Goal: Navigation & Orientation: Find specific page/section

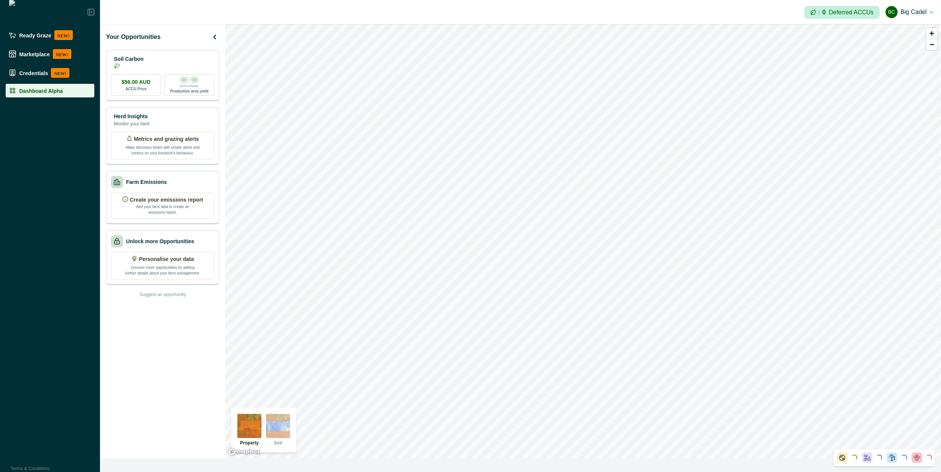
click at [277, 421] on img at bounding box center [278, 426] width 24 height 24
click at [250, 426] on img at bounding box center [249, 426] width 24 height 24
click at [271, 428] on img at bounding box center [278, 426] width 24 height 24
click at [251, 431] on img at bounding box center [249, 426] width 24 height 24
click at [270, 428] on img at bounding box center [278, 426] width 24 height 24
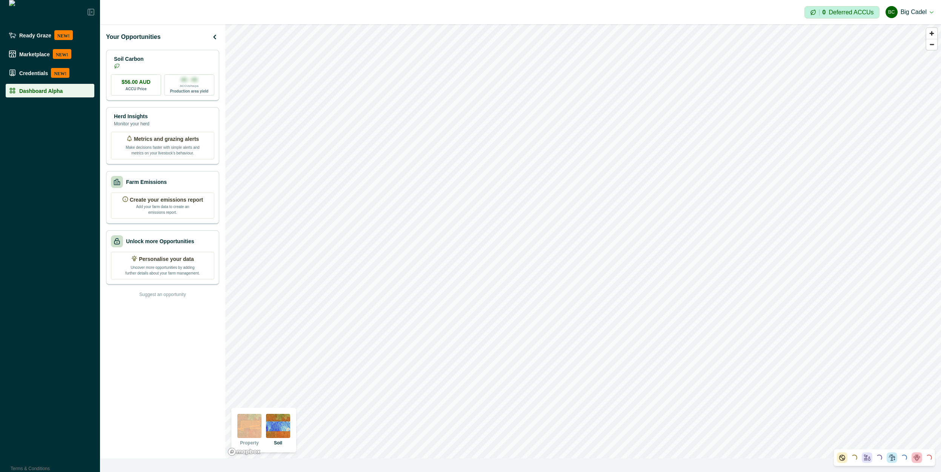
click at [258, 431] on img at bounding box center [249, 426] width 24 height 24
click at [281, 426] on img at bounding box center [278, 426] width 24 height 24
click at [255, 433] on img at bounding box center [249, 426] width 24 height 24
click at [277, 425] on img at bounding box center [278, 426] width 24 height 24
click at [249, 425] on img at bounding box center [249, 426] width 24 height 24
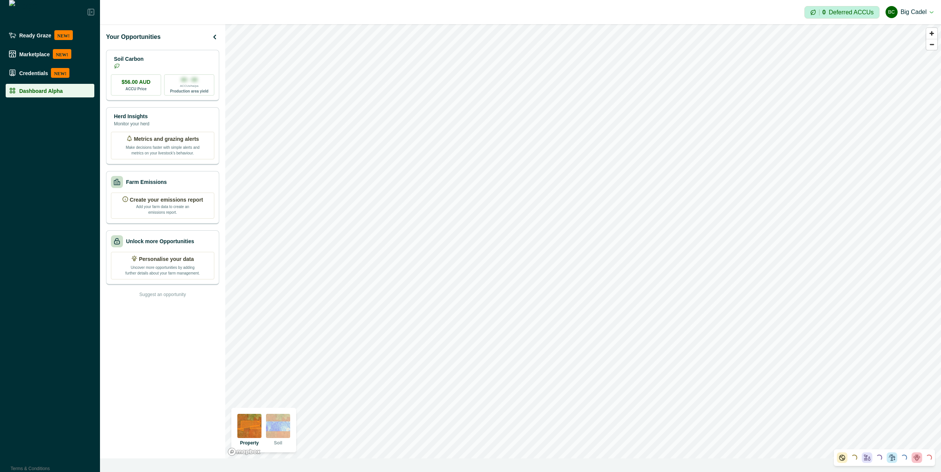
click at [285, 425] on img at bounding box center [278, 426] width 24 height 24
click at [283, 426] on img at bounding box center [278, 426] width 24 height 24
click at [249, 428] on img at bounding box center [249, 426] width 24 height 24
click at [279, 429] on img at bounding box center [278, 426] width 24 height 24
click at [273, 422] on img at bounding box center [278, 426] width 24 height 24
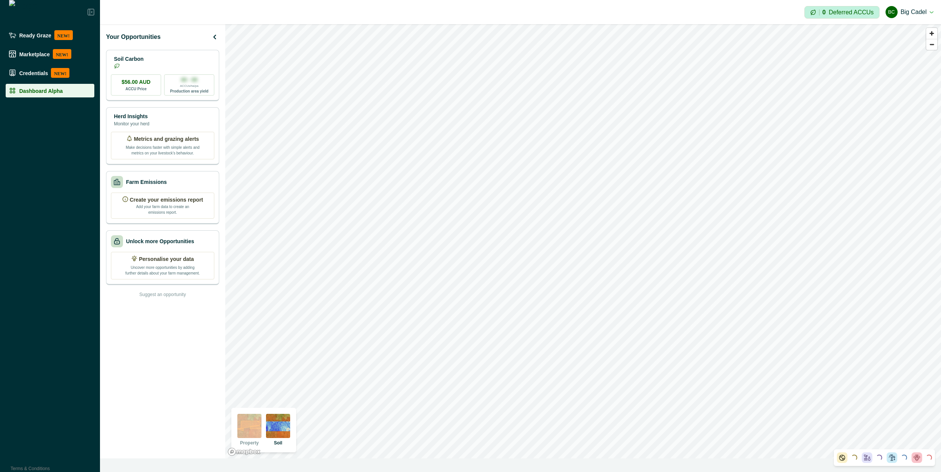
click at [247, 423] on img at bounding box center [249, 426] width 24 height 24
click at [283, 427] on img at bounding box center [278, 426] width 24 height 24
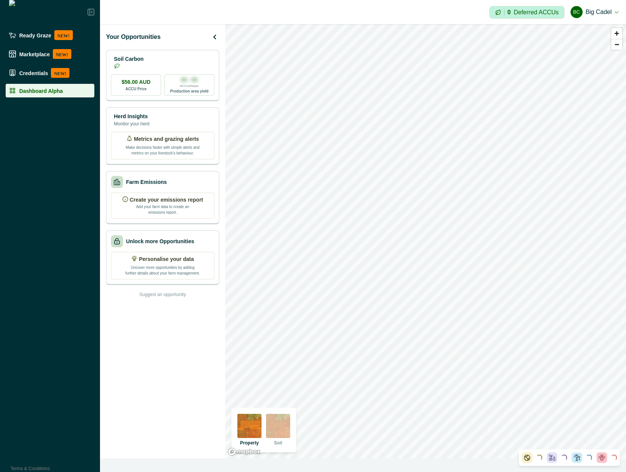
click at [278, 425] on img at bounding box center [278, 426] width 24 height 24
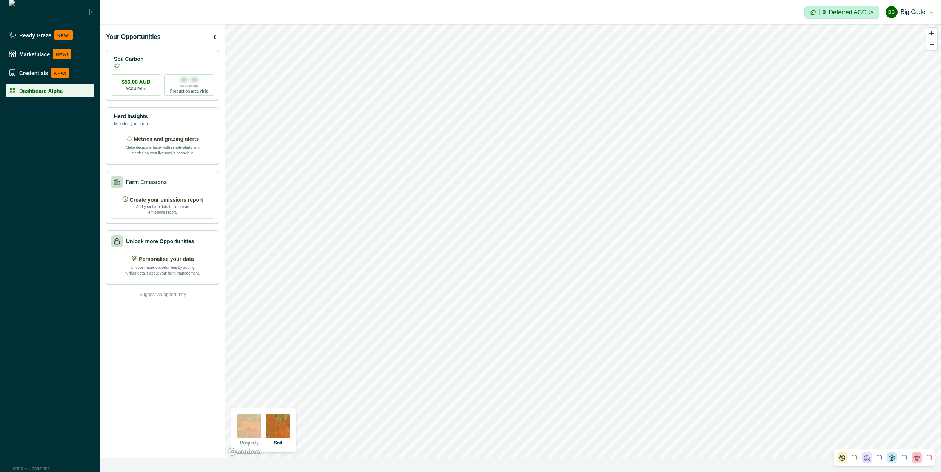
click at [162, 392] on div "Your Opportunities Soil Carbon $56.00 AUD ACCU Price 00 - 00 ACCUs/ha/pa Produc…" at bounding box center [162, 241] width 125 height 434
